Goal: Task Accomplishment & Management: Manage account settings

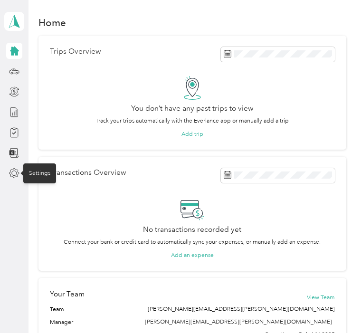
click at [18, 173] on icon at bounding box center [14, 173] width 10 height 10
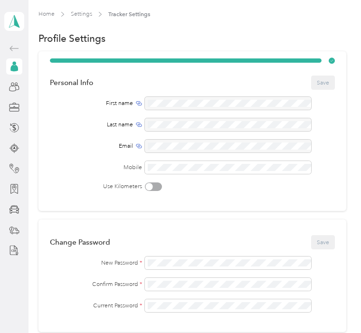
click at [190, 103] on div at bounding box center [228, 103] width 166 height 13
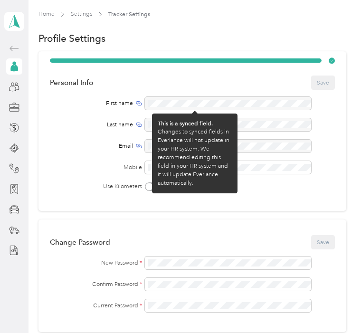
click at [220, 103] on div at bounding box center [228, 103] width 166 height 13
click at [212, 100] on div at bounding box center [228, 103] width 166 height 13
click at [202, 102] on div at bounding box center [228, 103] width 166 height 13
click at [297, 106] on div at bounding box center [228, 103] width 166 height 13
click at [229, 125] on div "This is a synced field." at bounding box center [195, 123] width 74 height 9
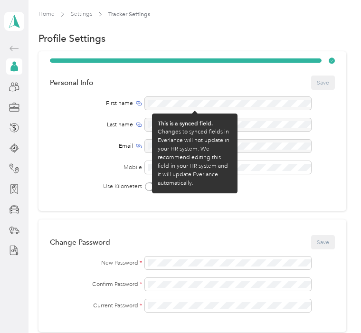
click at [215, 155] on div "Changes to synced fields in Everlance will not update in your HR system. We rec…" at bounding box center [195, 158] width 74 height 60
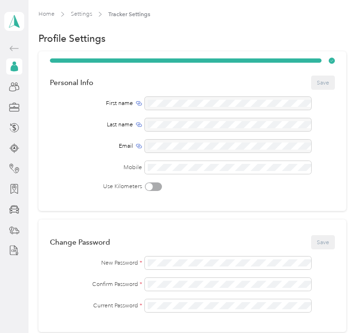
click at [17, 68] on icon at bounding box center [14, 68] width 8 height 7
click at [97, 38] on h1 "Profile Settings" at bounding box center [71, 38] width 67 height 9
